Goal: Transaction & Acquisition: Download file/media

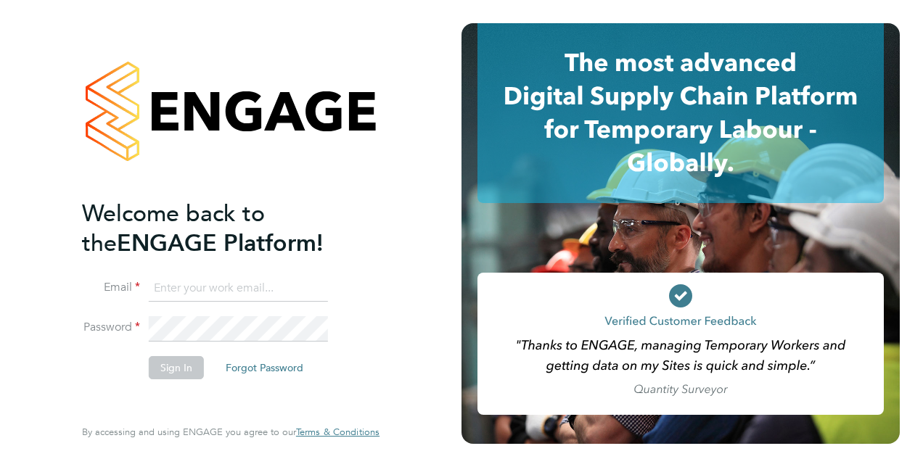
type input "kerry.crees@vistry.co.uk"
click at [188, 374] on button "Sign In" at bounding box center [176, 367] width 55 height 23
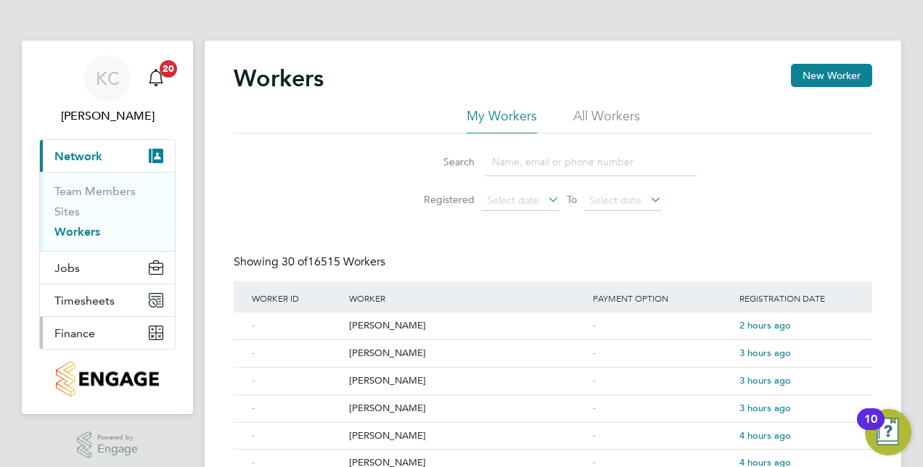
click at [89, 337] on span "Finance" at bounding box center [74, 333] width 41 height 14
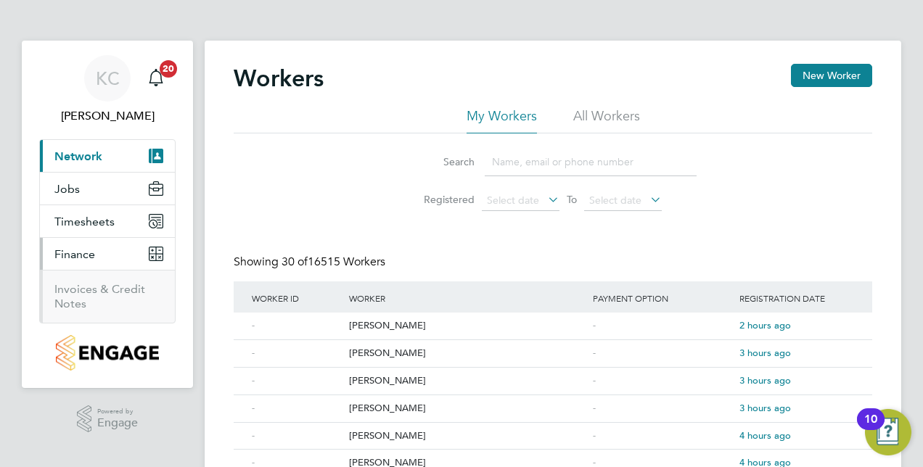
click at [86, 296] on li "Invoices & Credit Notes" at bounding box center [108, 296] width 109 height 29
click at [77, 283] on link "Invoices & Credit Notes" at bounding box center [99, 296] width 91 height 28
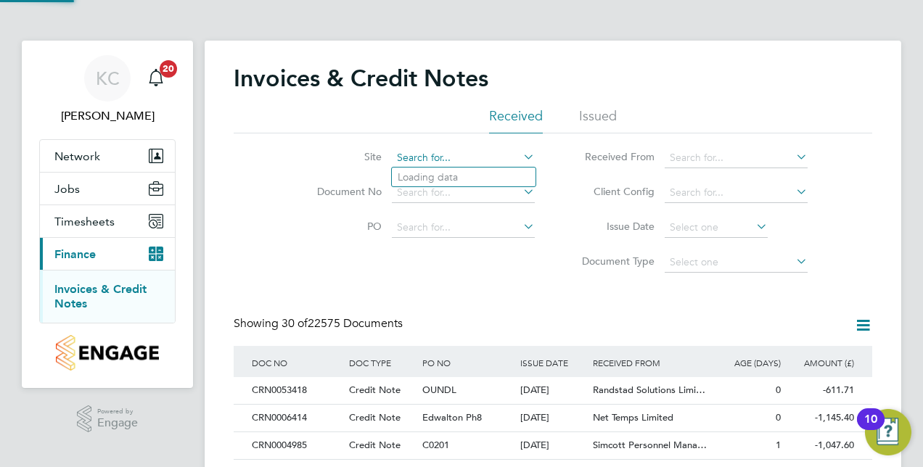
click at [424, 158] on input at bounding box center [463, 158] width 143 height 20
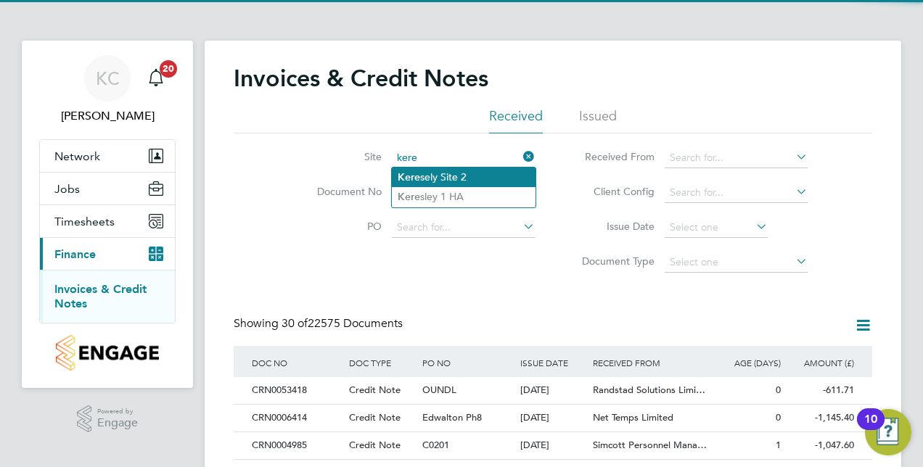
click at [433, 176] on li "Kere sely Site 2" at bounding box center [464, 178] width 144 height 20
type input "Keresely Site 2"
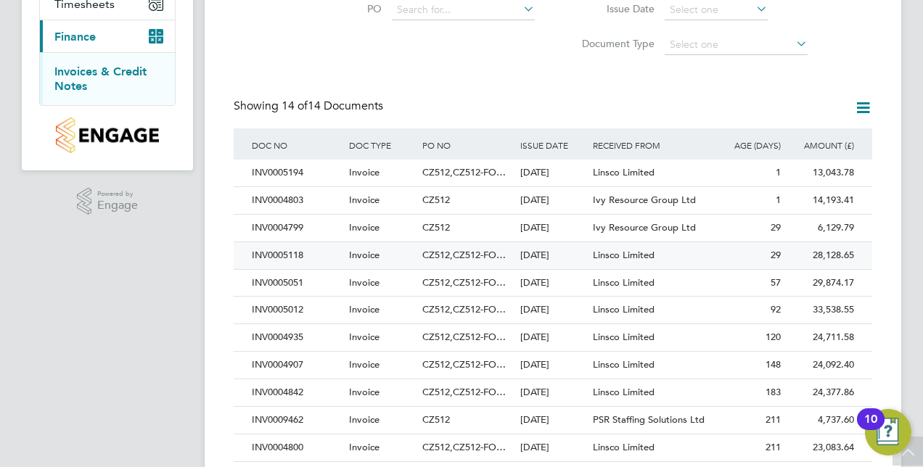
click at [290, 254] on div "INV0005118" at bounding box center [296, 255] width 97 height 27
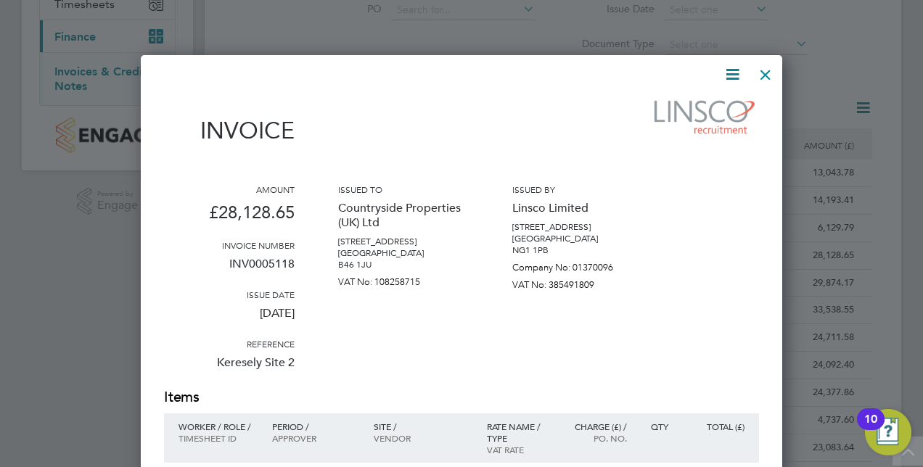
click at [739, 73] on icon at bounding box center [732, 74] width 18 height 18
click at [697, 113] on li "Download Invoice" at bounding box center [688, 109] width 100 height 20
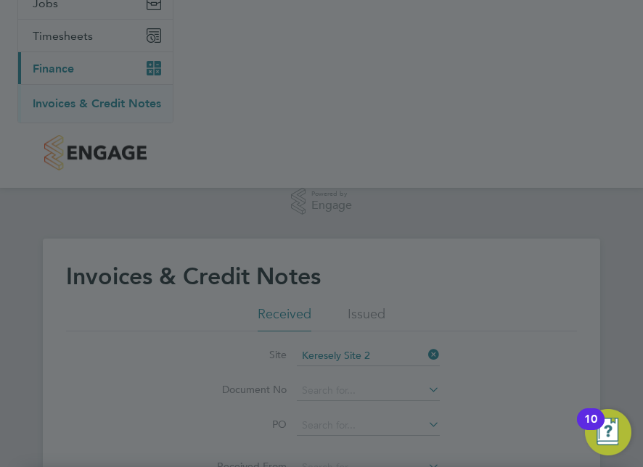
click at [477, 86] on div at bounding box center [321, 233] width 643 height 467
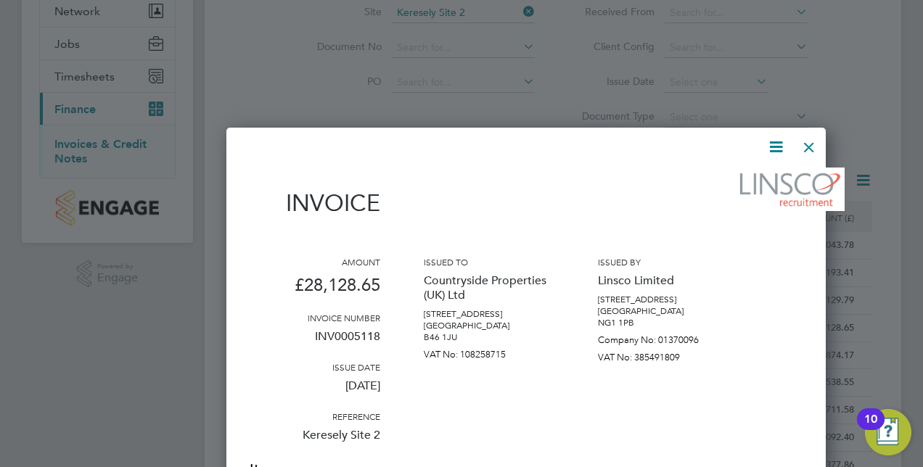
scroll to position [7, 7]
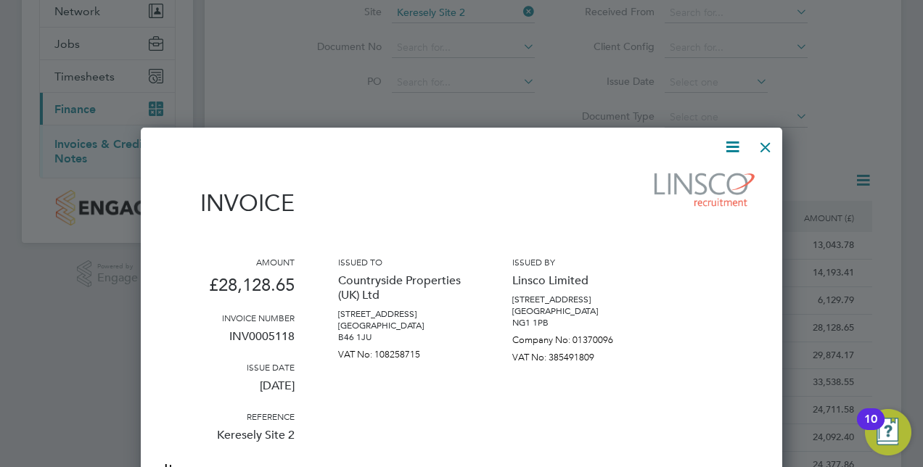
click at [767, 148] on div at bounding box center [765, 144] width 26 height 26
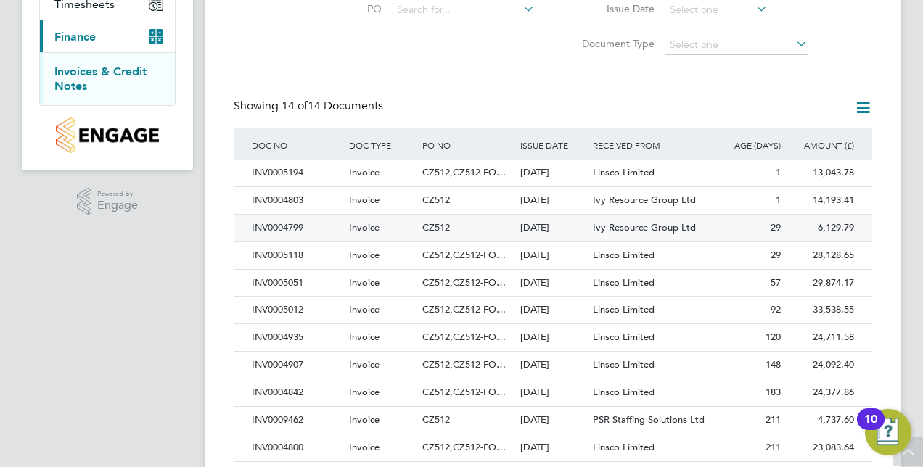
click at [295, 226] on div "INV0004799" at bounding box center [296, 228] width 97 height 27
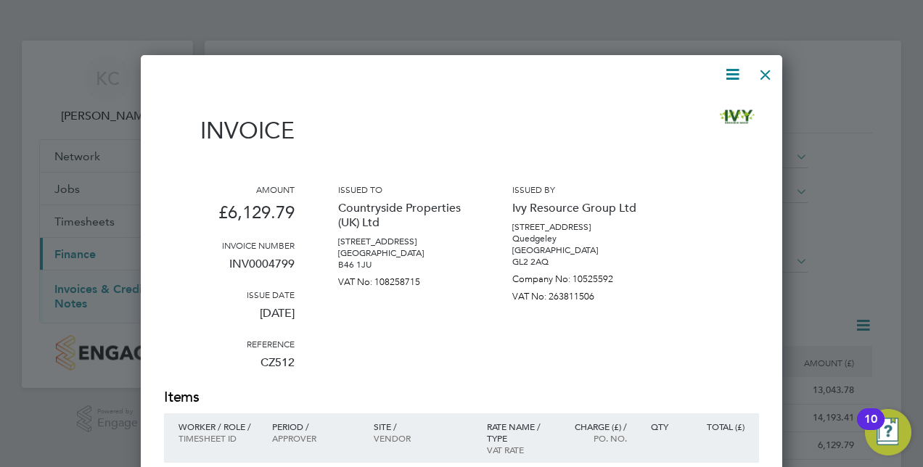
click at [734, 77] on icon at bounding box center [732, 74] width 18 height 18
click at [707, 111] on li "Download Invoice" at bounding box center [688, 109] width 100 height 20
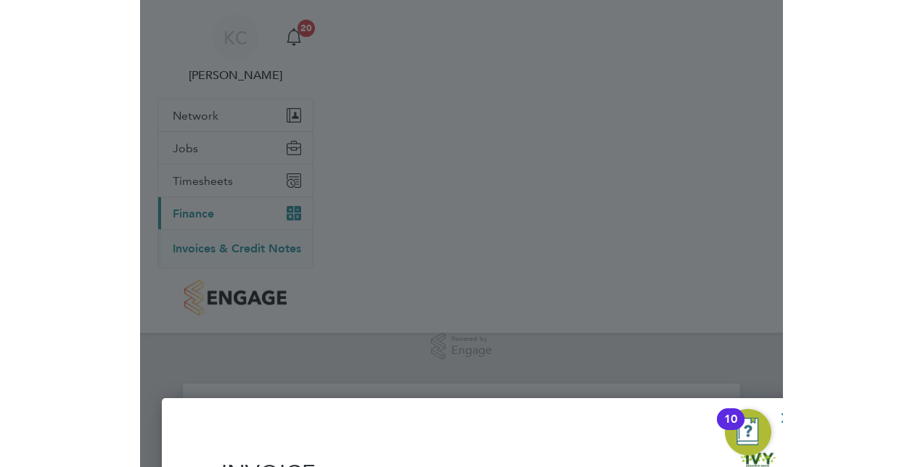
scroll to position [28, 98]
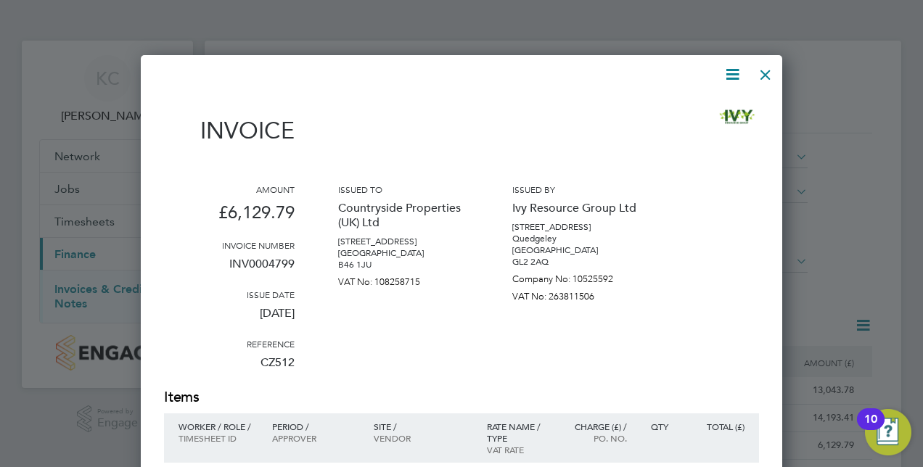
click at [763, 73] on div at bounding box center [765, 71] width 26 height 26
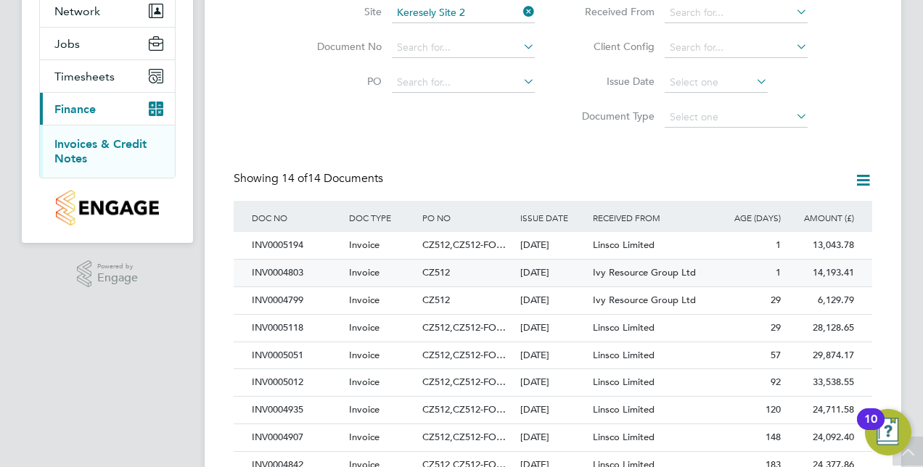
click at [288, 273] on div "INV0004803" at bounding box center [296, 273] width 97 height 27
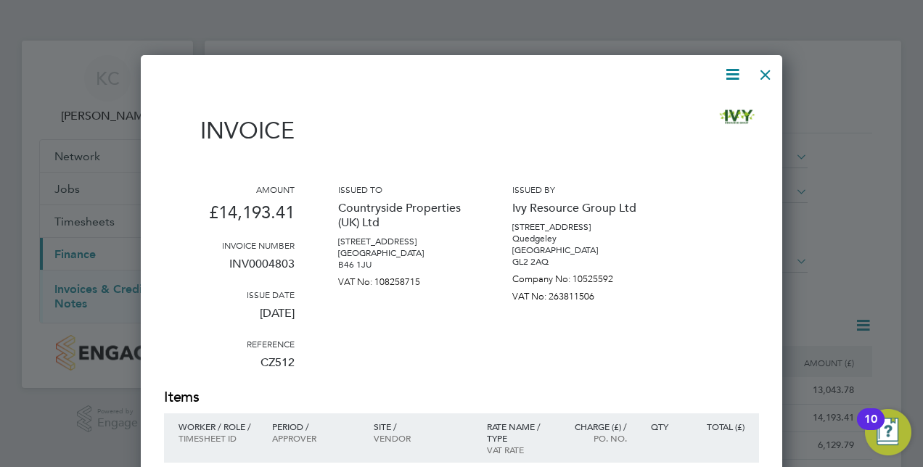
click at [734, 75] on icon at bounding box center [732, 74] width 18 height 18
click at [697, 112] on li "Download Invoice" at bounding box center [688, 109] width 100 height 20
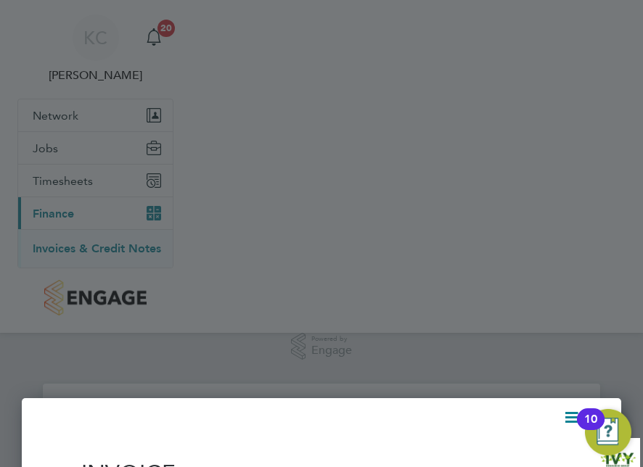
drag, startPoint x: 534, startPoint y: 164, endPoint x: 562, endPoint y: 163, distance: 27.6
click at [551, 163] on div at bounding box center [321, 233] width 643 height 467
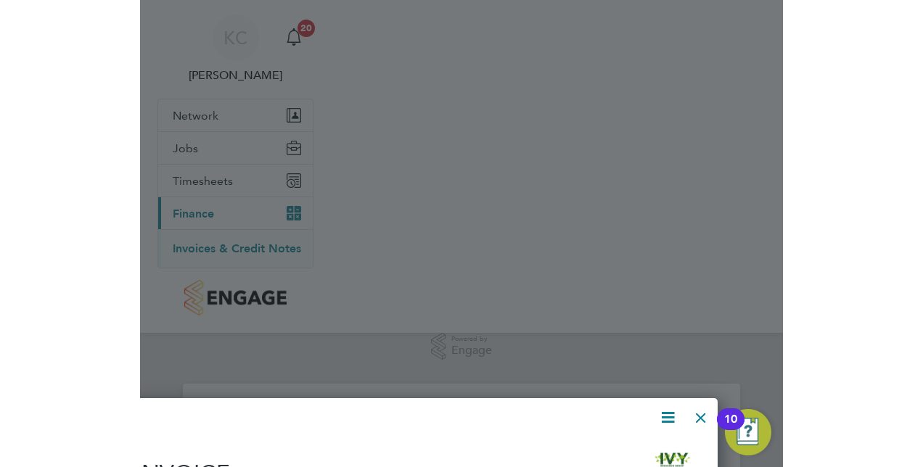
scroll to position [7, 7]
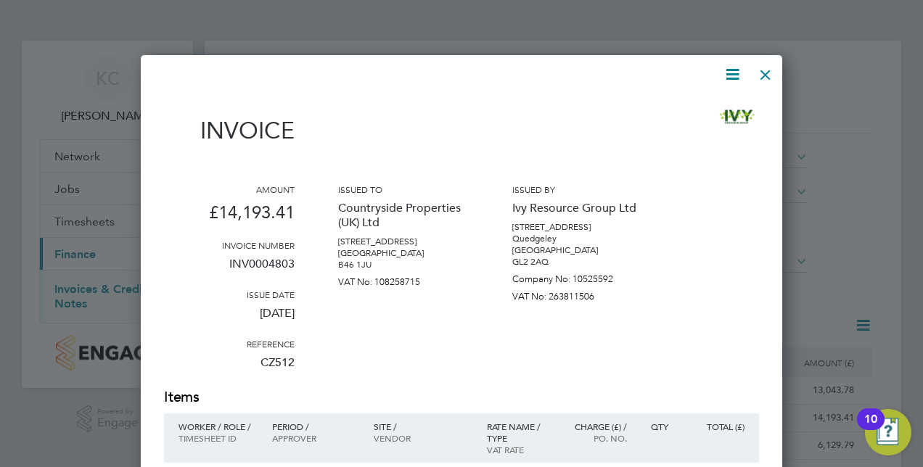
click at [760, 74] on div at bounding box center [765, 71] width 26 height 26
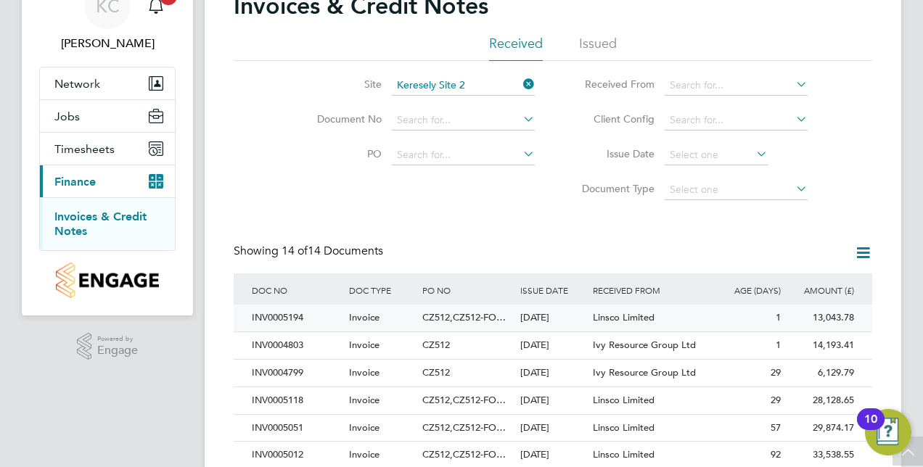
click at [284, 316] on div "INV0005194" at bounding box center [296, 318] width 97 height 27
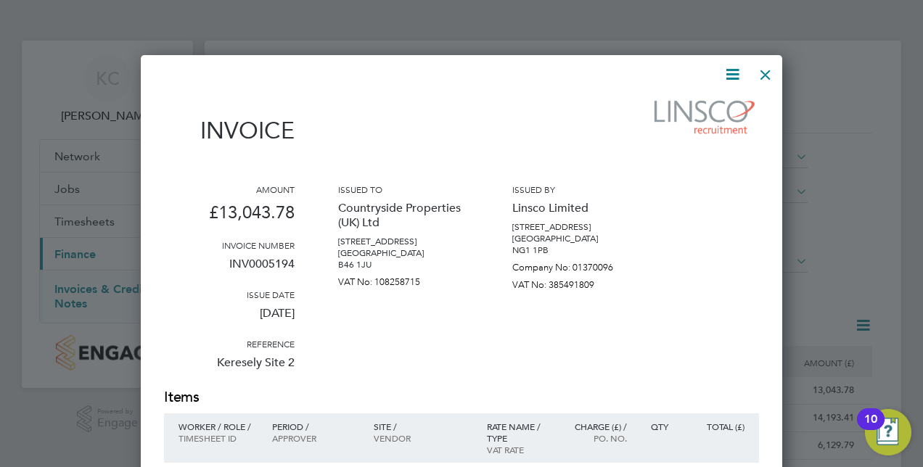
click at [731, 70] on icon at bounding box center [732, 74] width 18 height 18
click at [693, 105] on li "Download Invoice" at bounding box center [688, 109] width 100 height 20
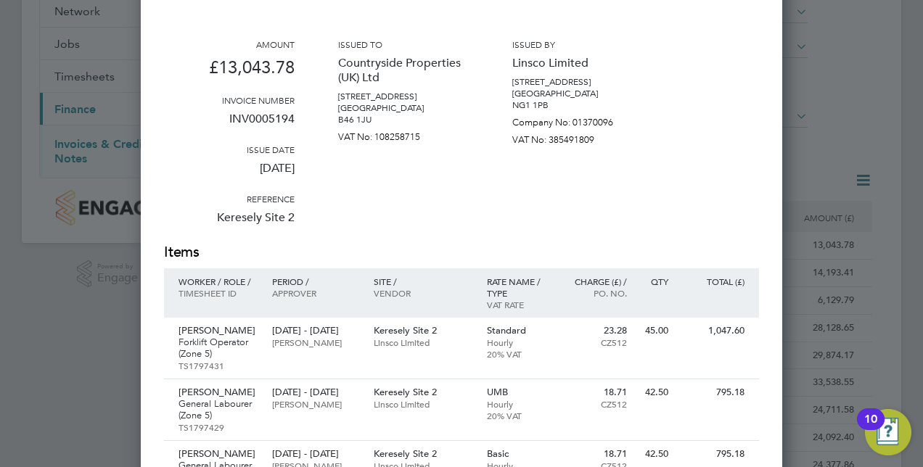
click at [859, 113] on div at bounding box center [461, 233] width 923 height 467
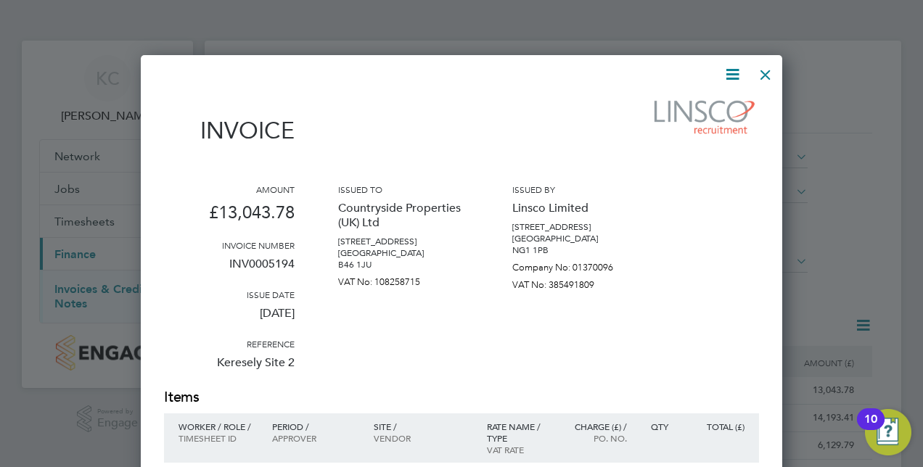
drag, startPoint x: 768, startPoint y: 78, endPoint x: 663, endPoint y: 89, distance: 105.8
click at [768, 78] on div at bounding box center [765, 71] width 26 height 26
